Goal: Information Seeking & Learning: Learn about a topic

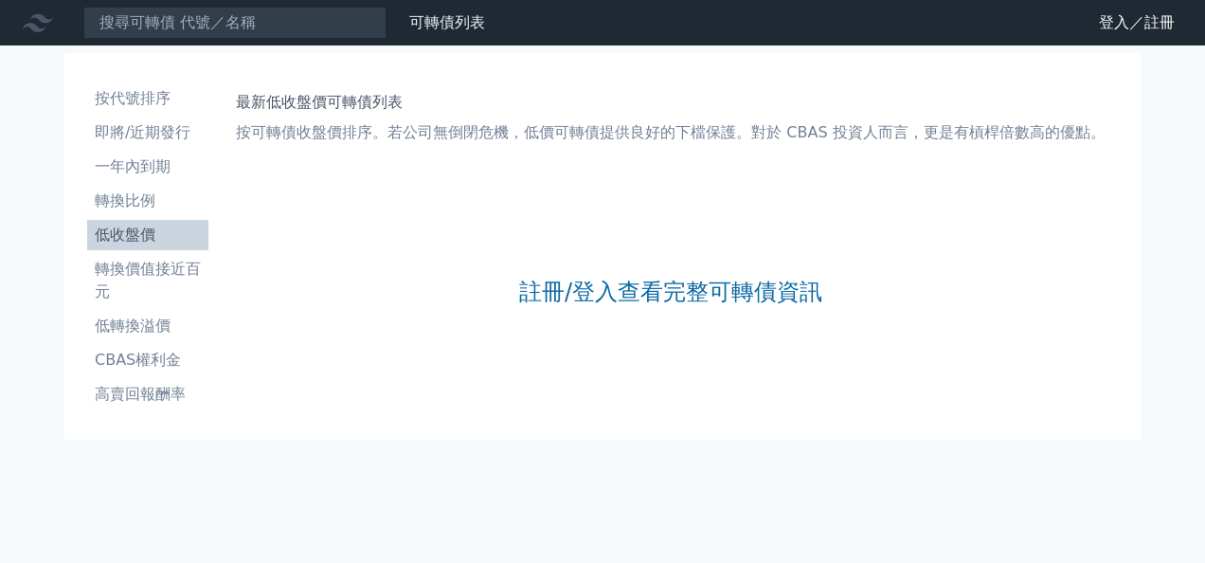
click at [143, 235] on li "低收盤價" at bounding box center [147, 235] width 121 height 23
click at [623, 296] on link "註冊/登入查看完整可轉債資訊" at bounding box center [670, 292] width 303 height 30
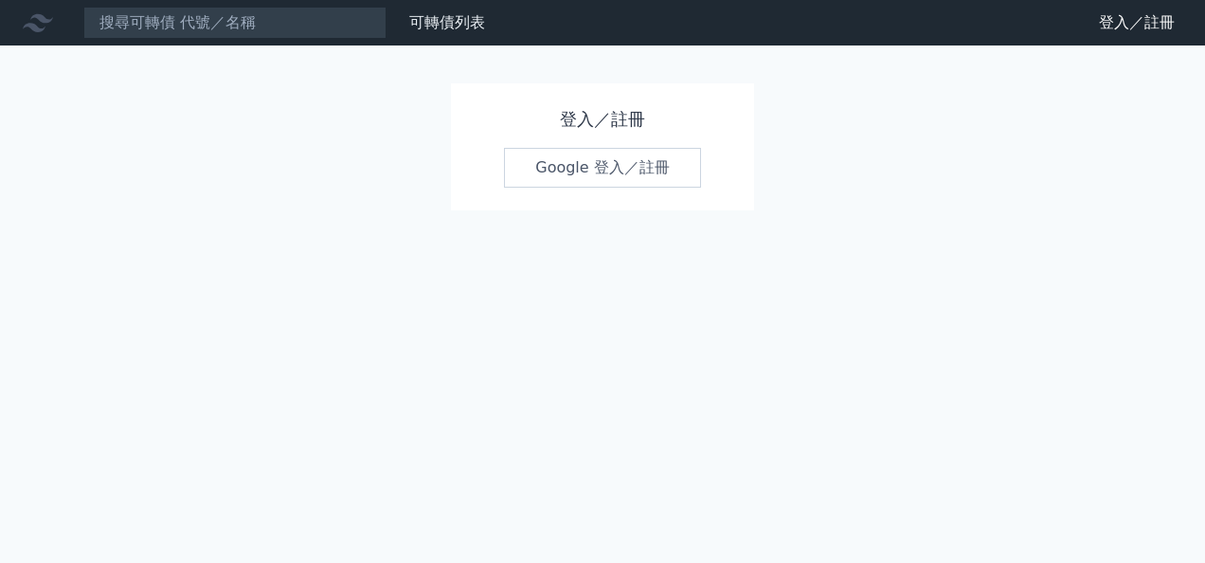
click at [563, 172] on link "Google 登入／註冊" at bounding box center [602, 168] width 197 height 40
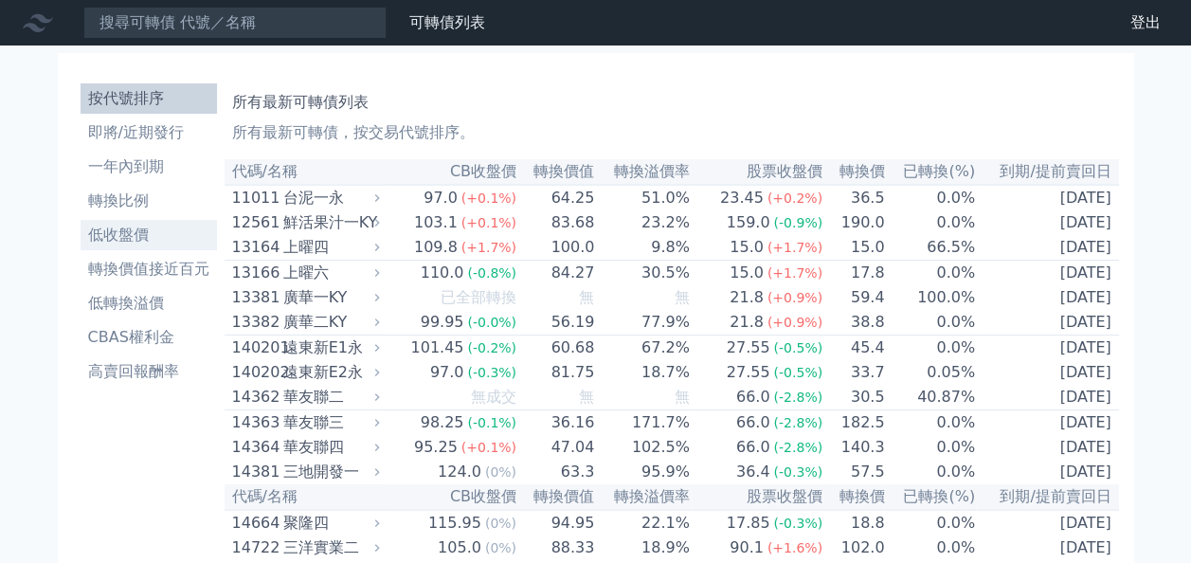
click at [149, 232] on li "低收盤價" at bounding box center [149, 235] width 136 height 23
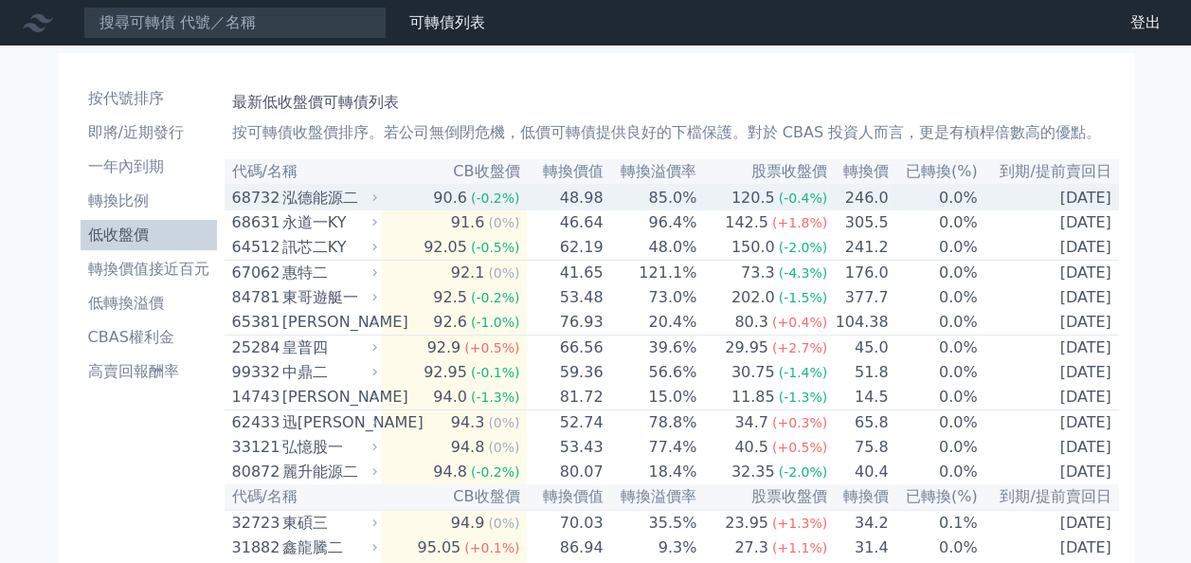
click at [314, 202] on div "泓德能源二" at bounding box center [327, 198] width 91 height 23
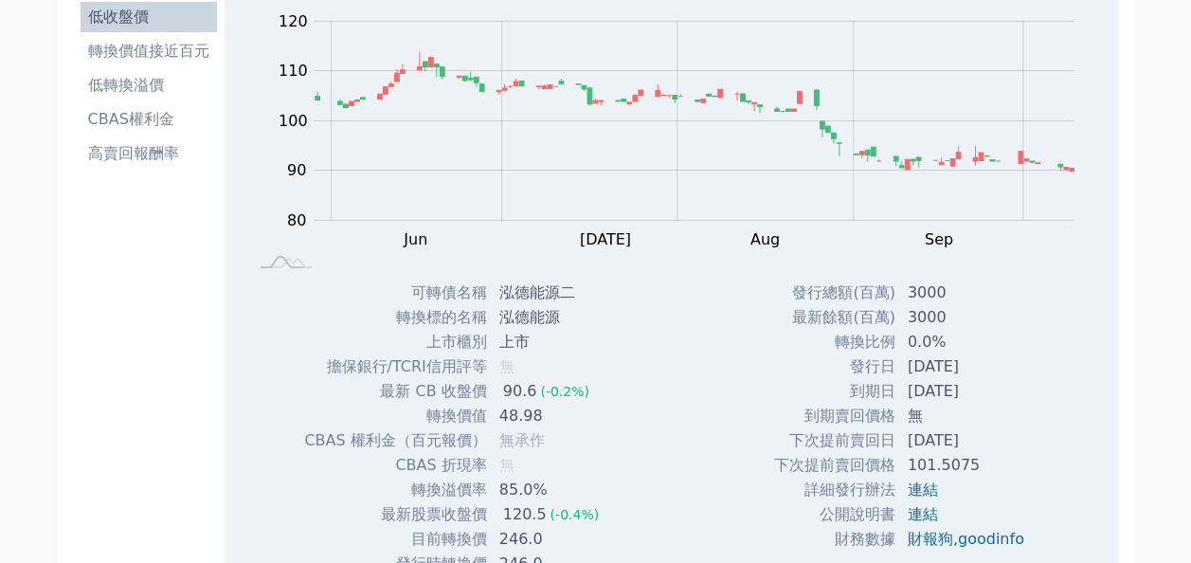
scroll to position [95, 0]
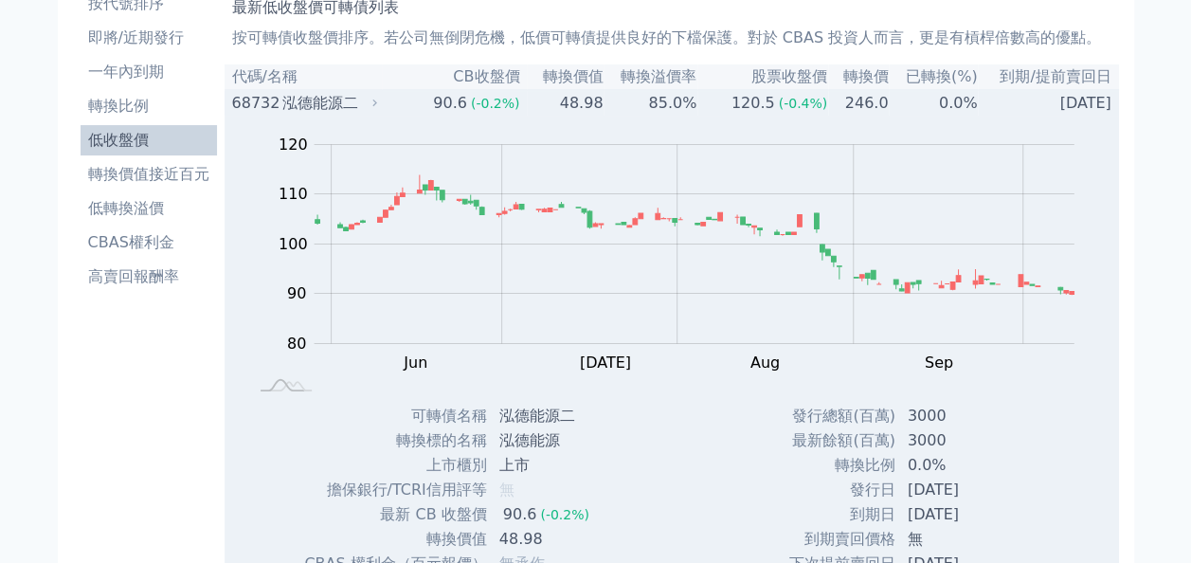
click at [309, 112] on div "泓德能源二" at bounding box center [327, 103] width 91 height 23
